Goal: Task Accomplishment & Management: Use online tool/utility

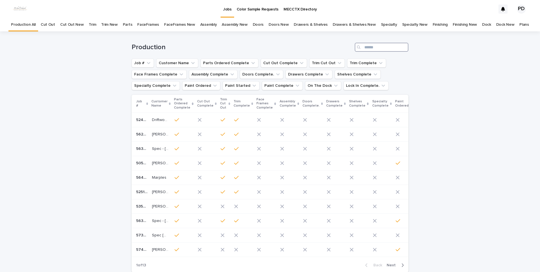
click at [377, 47] on input "Search" at bounding box center [382, 47] width 54 height 9
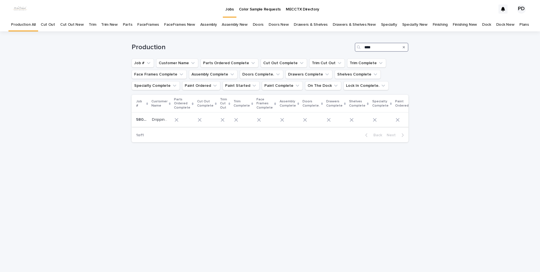
type input "****"
click at [159, 123] on div "[GEOGRAPHIC_DATA] Lot 14 Spec [GEOGRAPHIC_DATA] Lot 14 Spec" at bounding box center [161, 119] width 18 height 9
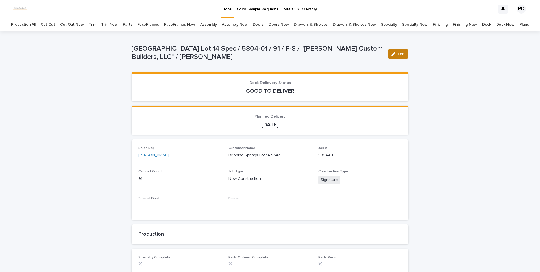
click at [399, 56] on button "Edit" at bounding box center [398, 53] width 21 height 9
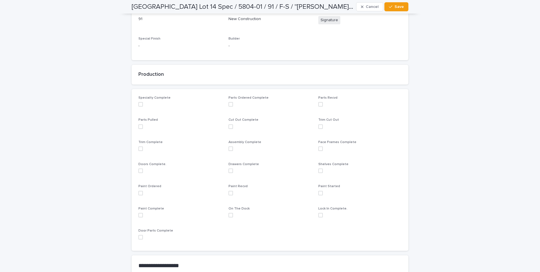
scroll to position [169, 0]
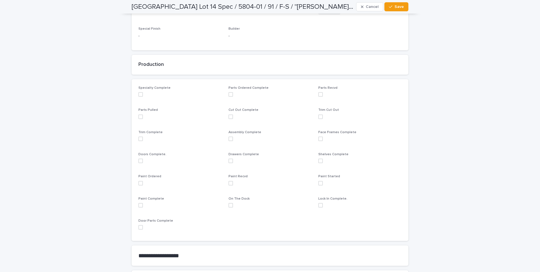
click at [139, 183] on span at bounding box center [140, 183] width 5 height 5
click at [400, 7] on span "Save" at bounding box center [398, 7] width 9 height 4
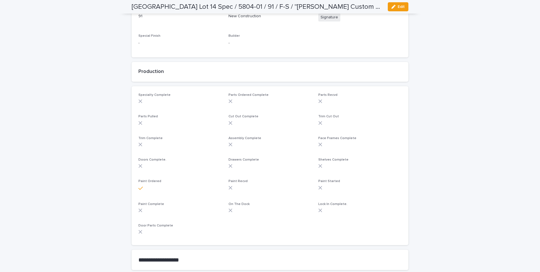
drag, startPoint x: 460, startPoint y: 152, endPoint x: 451, endPoint y: 148, distance: 9.2
click at [461, 151] on div "Loading... Saving… Loading... Saving… [GEOGRAPHIC_DATA] 14 Spec / 5804-01 / 91 …" at bounding box center [270, 173] width 540 height 609
click at [66, 150] on div "Loading... Saving… Loading... Saving… [GEOGRAPHIC_DATA] 14 Spec / 5804-01 / 91 …" at bounding box center [270, 173] width 540 height 609
drag, startPoint x: 497, startPoint y: 184, endPoint x: 494, endPoint y: 184, distance: 2.9
click at [495, 184] on div "Loading... Saving… Loading... Saving… [GEOGRAPHIC_DATA] 14 Spec / 5804-01 / 91 …" at bounding box center [270, 173] width 540 height 609
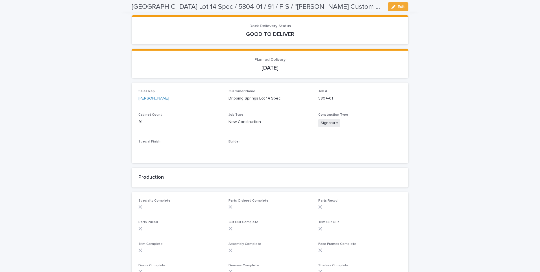
scroll to position [0, 0]
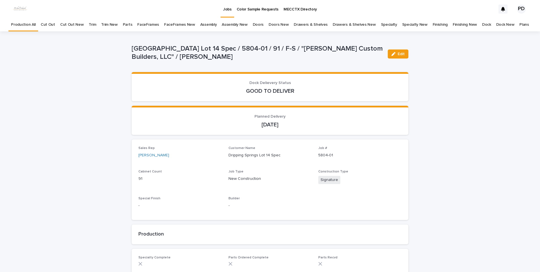
click at [231, 14] on link "Jobs" at bounding box center [227, 8] width 14 height 17
